Goal: Task Accomplishment & Management: Use online tool/utility

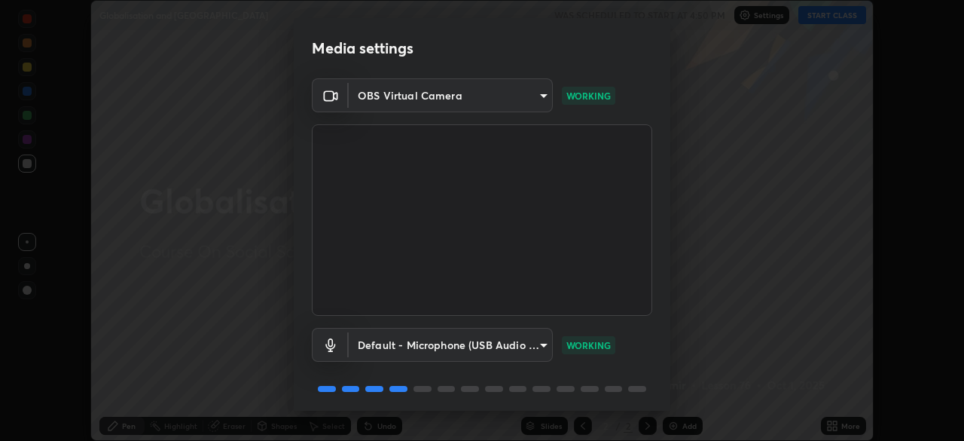
scroll to position [53, 0]
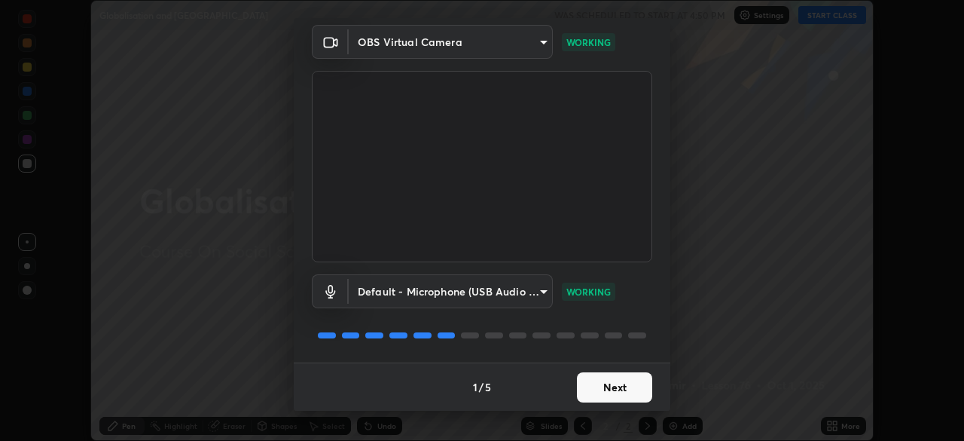
click at [625, 386] on button "Next" at bounding box center [614, 387] width 75 height 30
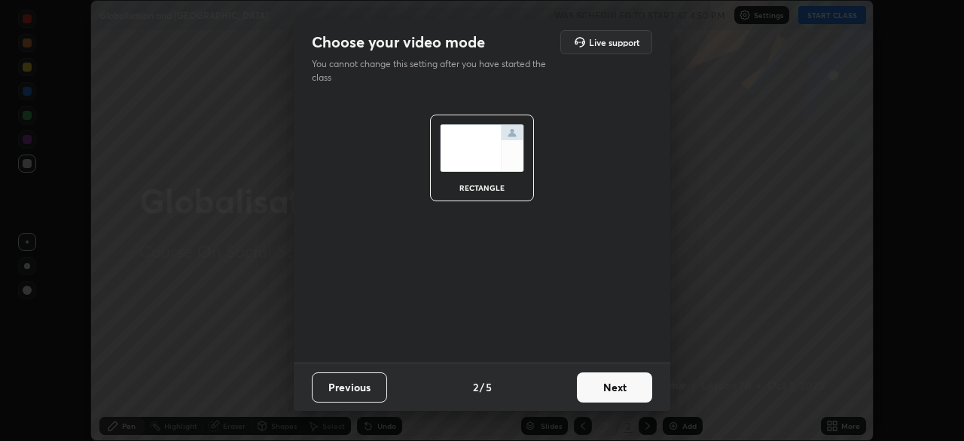
click at [626, 383] on button "Next" at bounding box center [614, 387] width 75 height 30
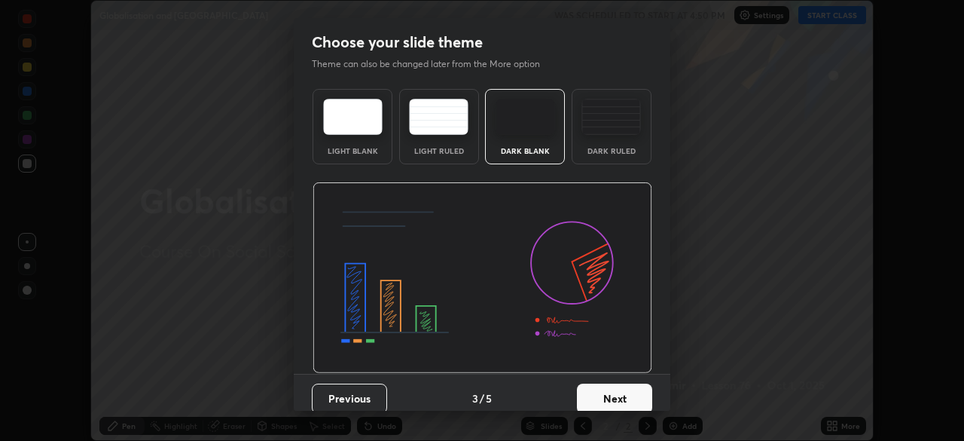
scroll to position [11, 0]
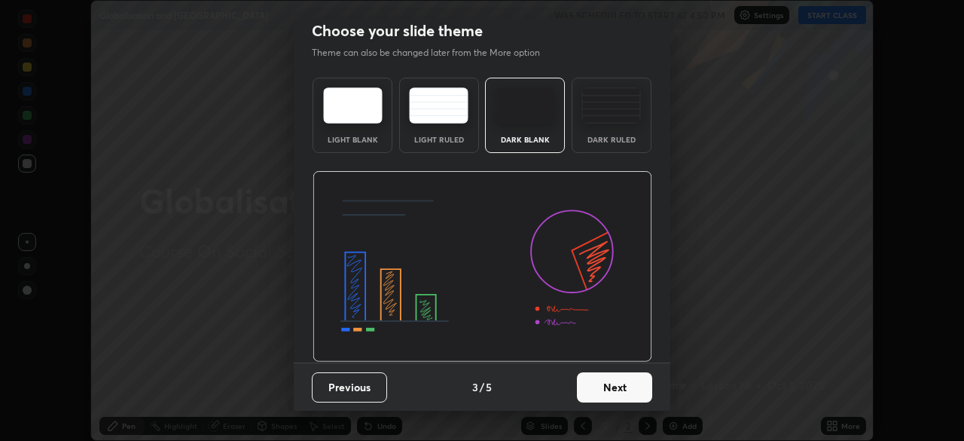
click at [621, 388] on button "Next" at bounding box center [614, 387] width 75 height 30
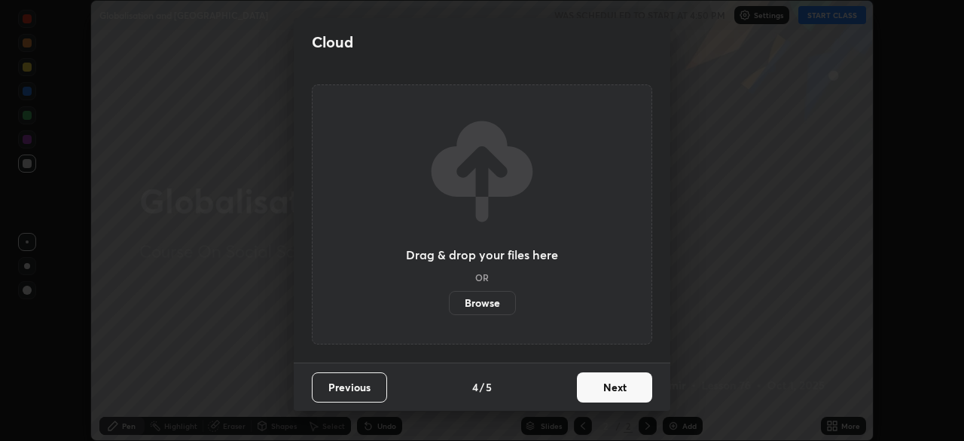
click at [628, 388] on button "Next" at bounding box center [614, 387] width 75 height 30
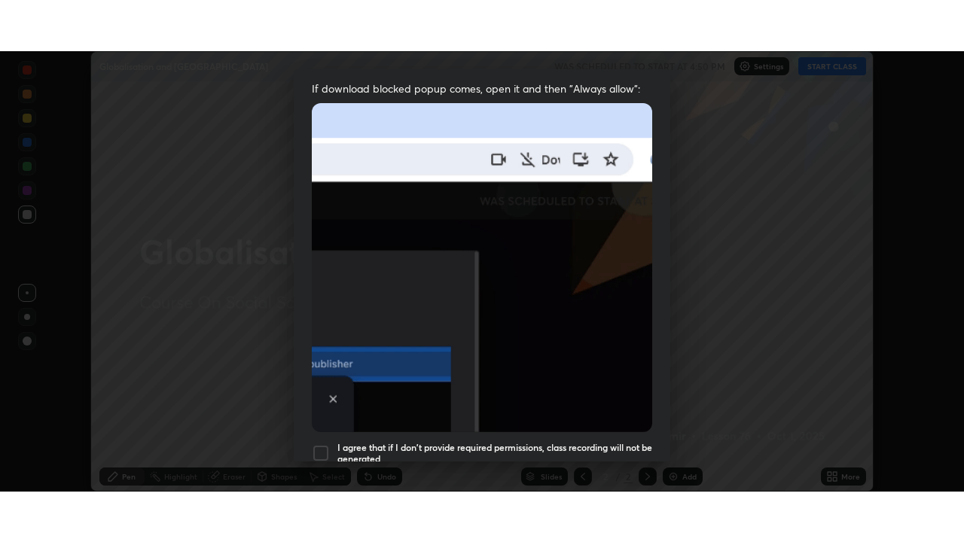
scroll to position [361, 0]
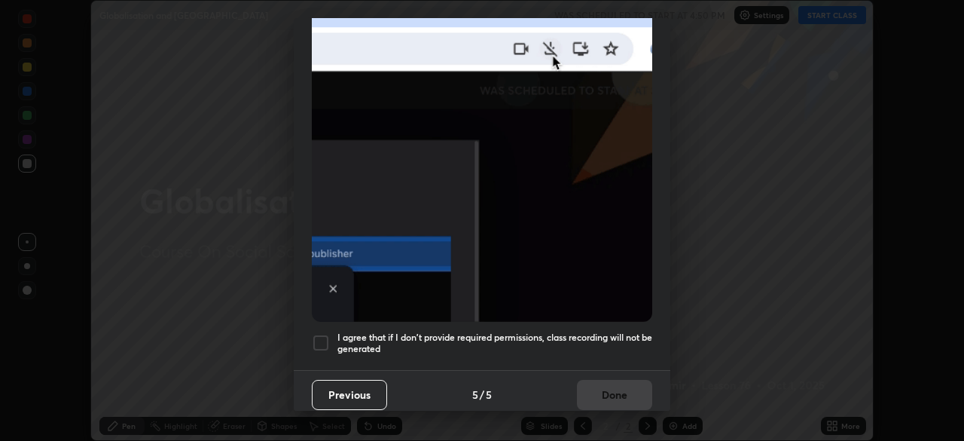
click at [322, 336] on div at bounding box center [321, 343] width 18 height 18
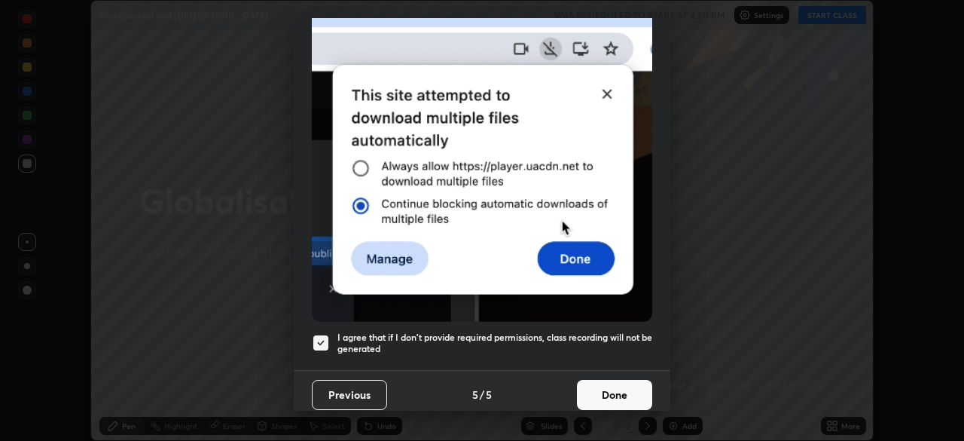
click at [611, 386] on button "Done" at bounding box center [614, 395] width 75 height 30
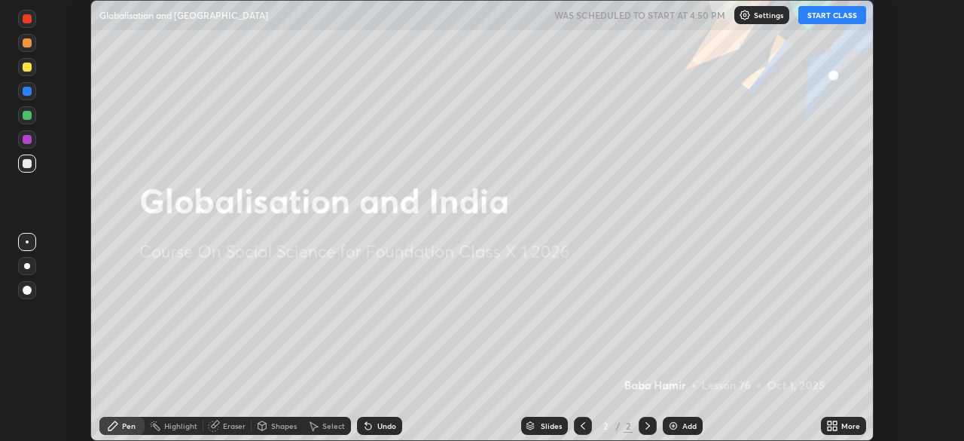
click at [689, 423] on div "Add" at bounding box center [690, 426] width 14 height 8
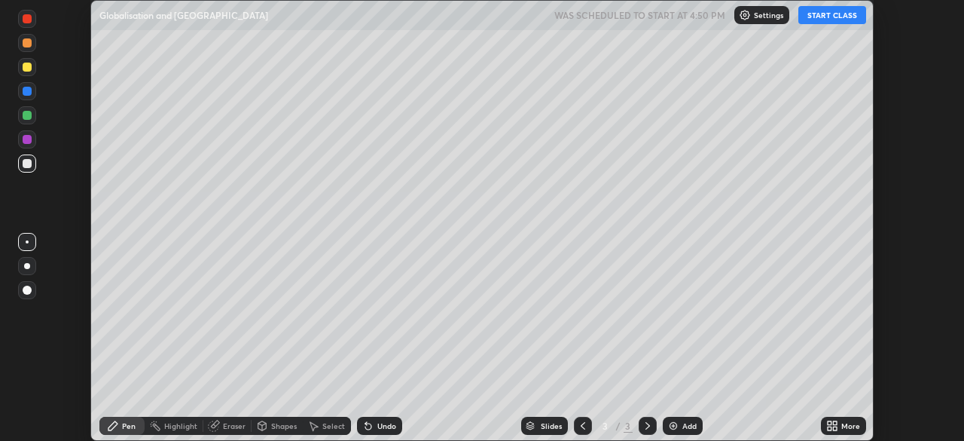
click at [835, 422] on icon at bounding box center [835, 423] width 4 height 4
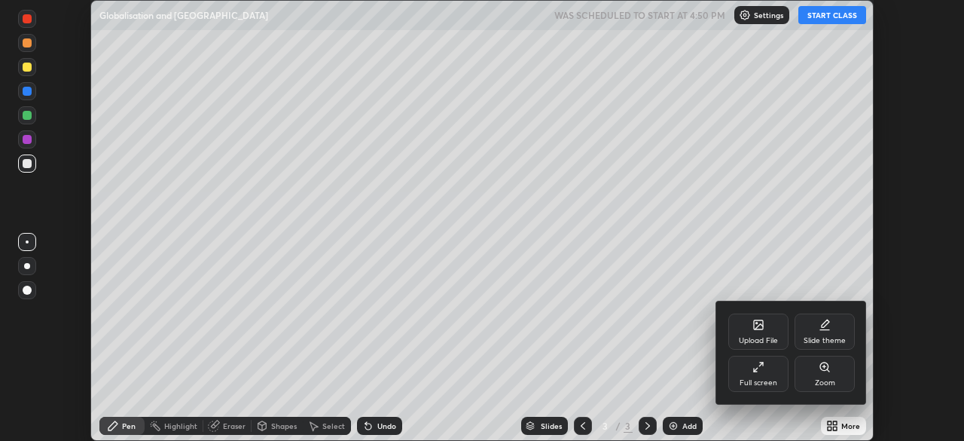
click at [759, 371] on icon at bounding box center [759, 367] width 12 height 12
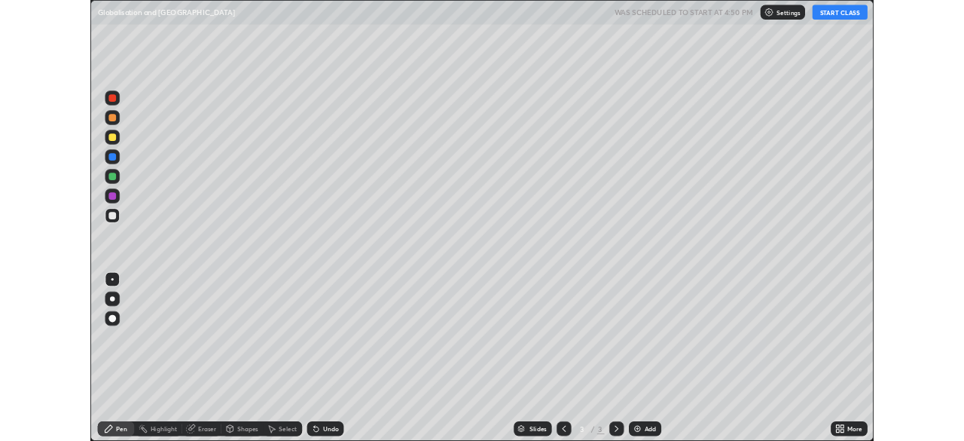
scroll to position [542, 964]
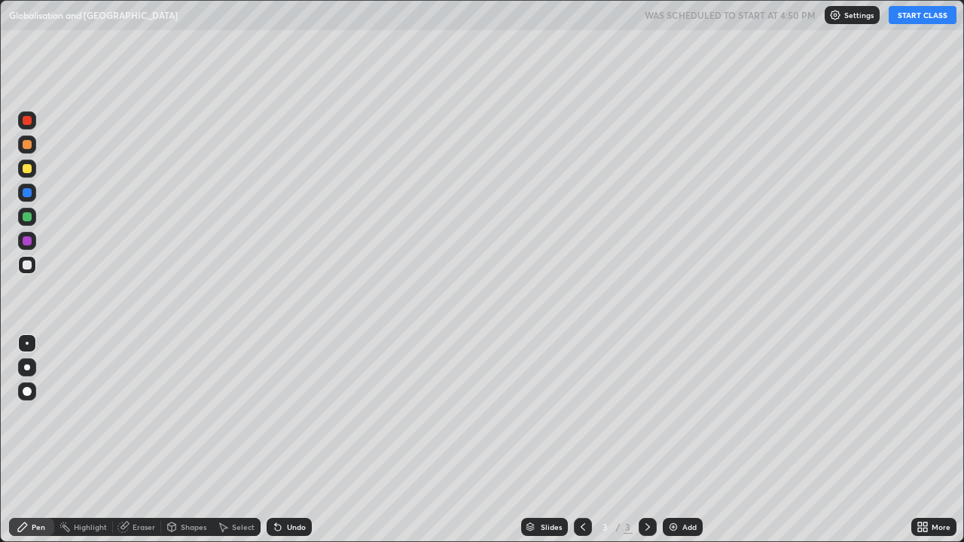
click at [919, 17] on button "START CLASS" at bounding box center [923, 15] width 68 height 18
click at [688, 440] on div "Add" at bounding box center [690, 528] width 14 height 8
click at [675, 440] on img at bounding box center [673, 527] width 12 height 12
click at [915, 17] on button "End Class" at bounding box center [926, 15] width 61 height 18
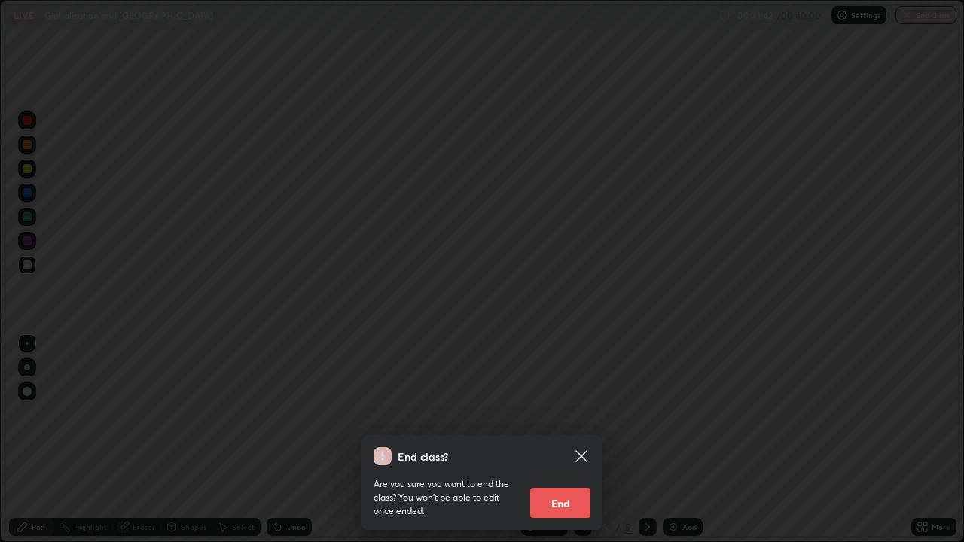
click at [562, 440] on button "End" at bounding box center [560, 503] width 60 height 30
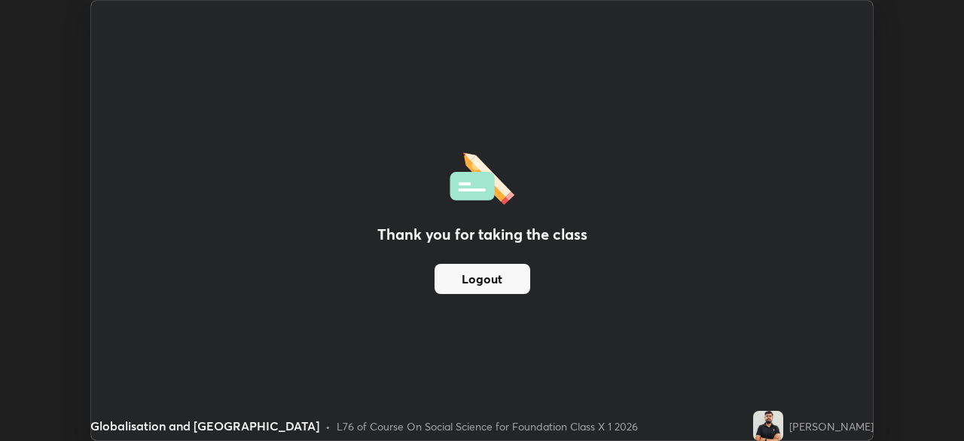
scroll to position [74892, 74369]
